Goal: Task Accomplishment & Management: Manage account settings

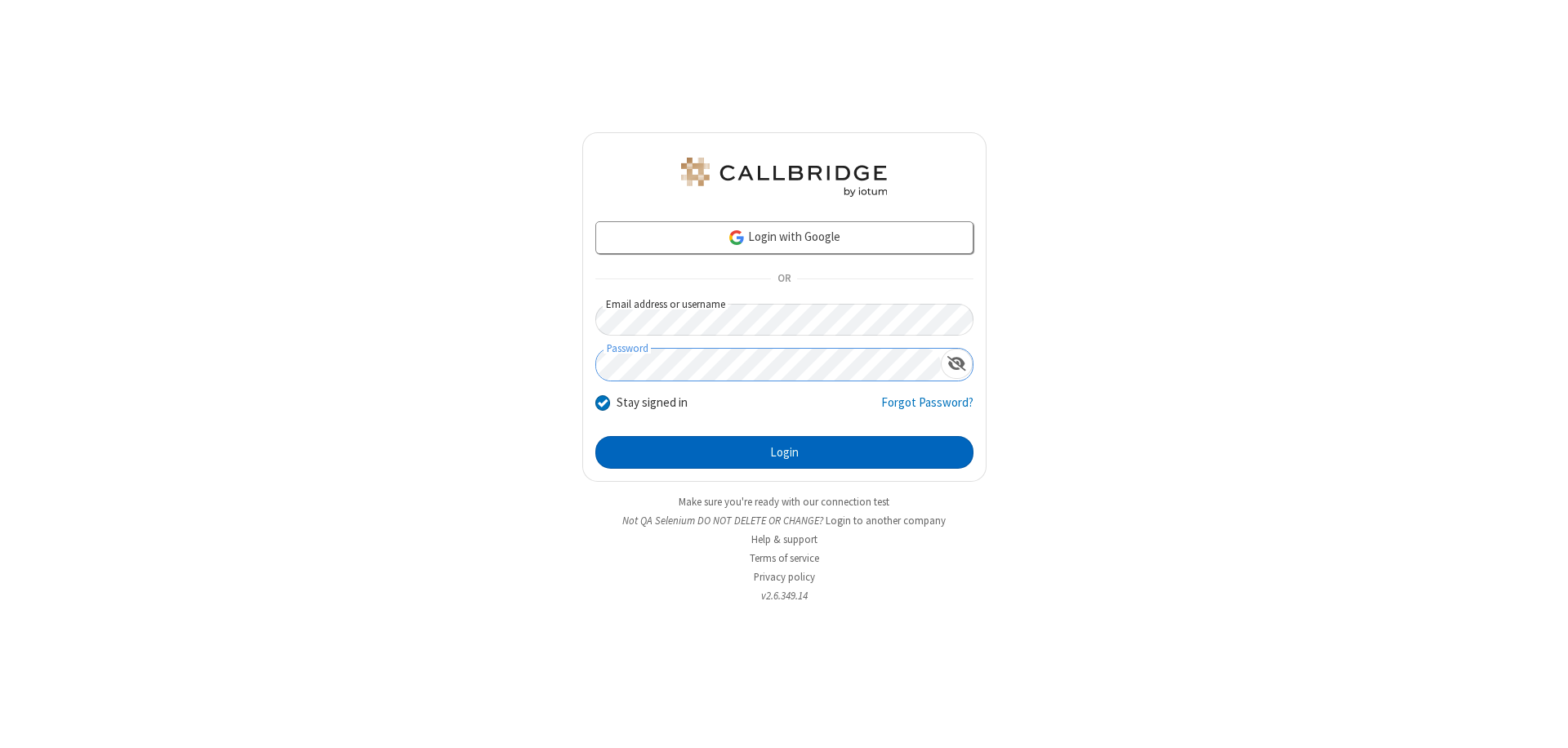
click at [784, 452] on button "Login" at bounding box center [785, 451] width 378 height 32
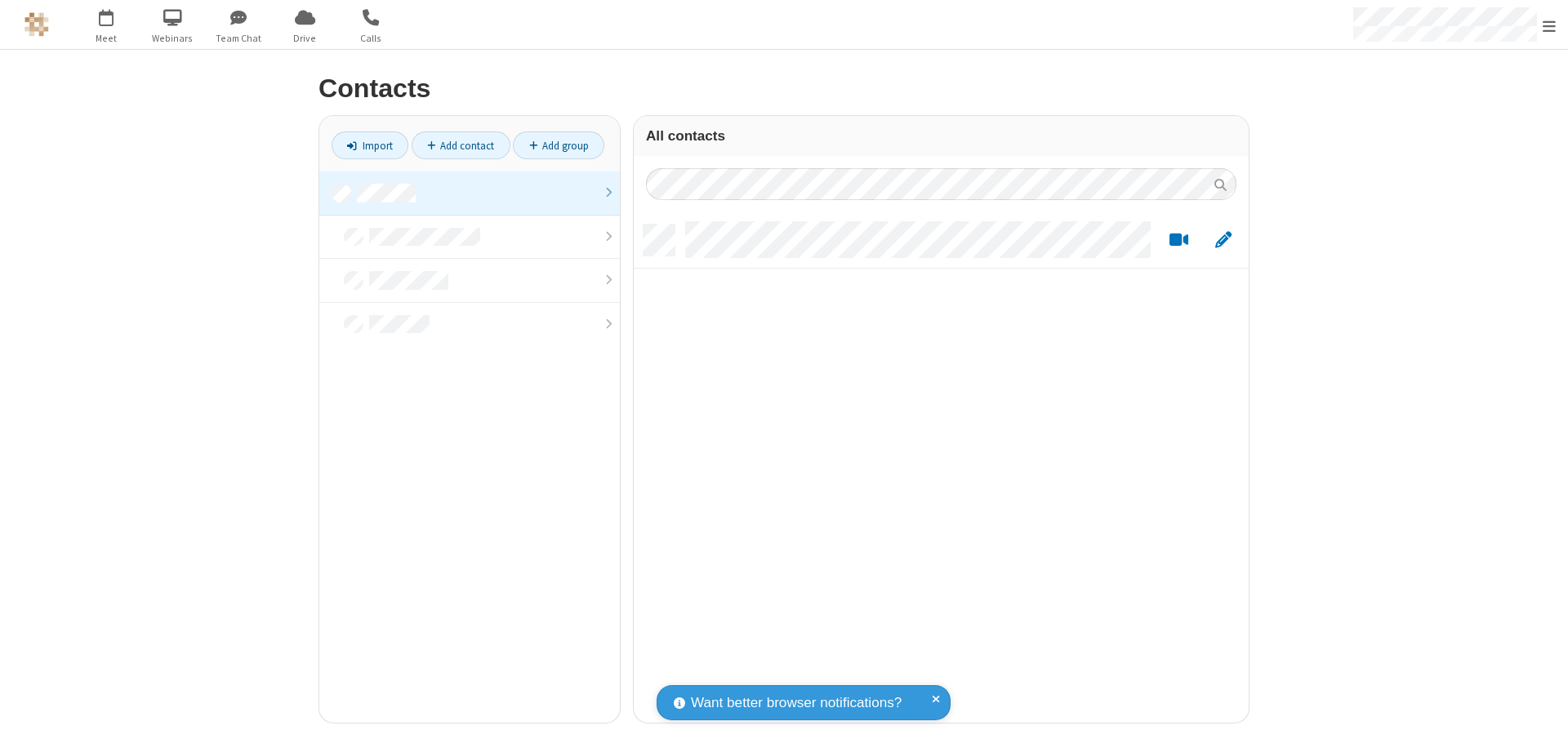
scroll to position [498, 603]
click at [470, 192] on link at bounding box center [470, 193] width 301 height 44
click at [460, 145] on link "Add contact" at bounding box center [460, 145] width 99 height 28
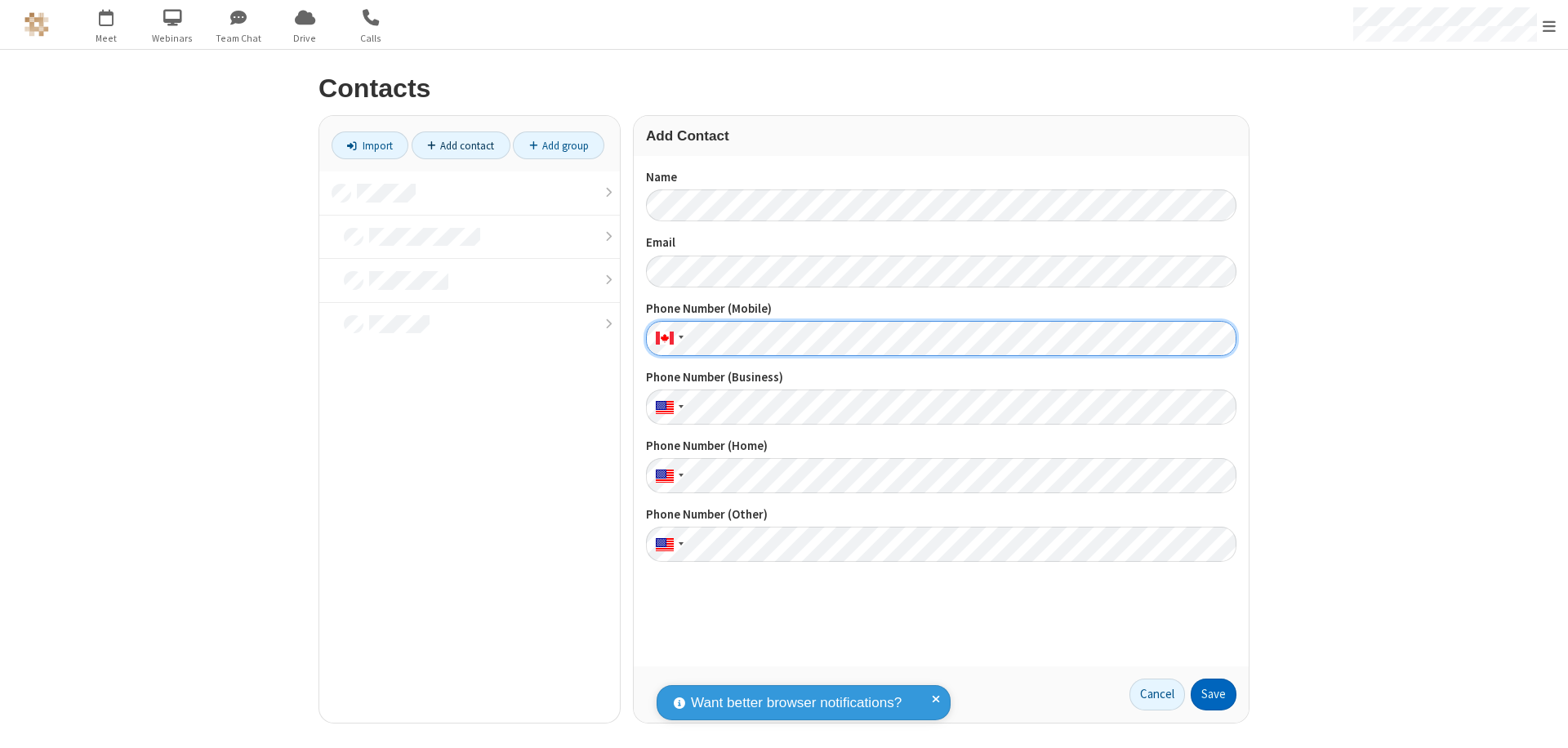
click at [1214, 694] on button "Save" at bounding box center [1214, 695] width 46 height 32
